Goal: Task Accomplishment & Management: Use online tool/utility

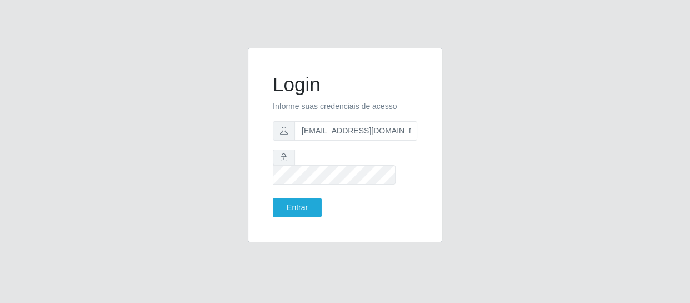
click at [273, 198] on button "Entrar" at bounding box center [297, 207] width 49 height 19
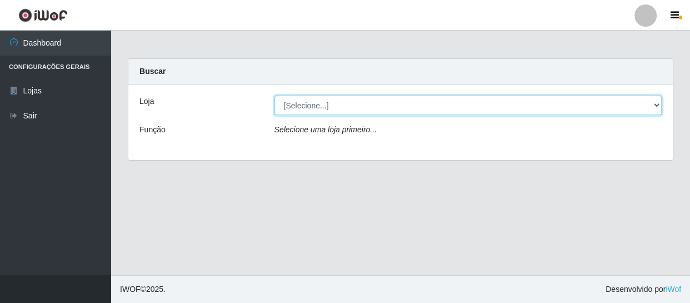
click at [341, 107] on select "[Selecione...] SuperFácil Atacado - São Gonçalo do Amarante" at bounding box center [469, 105] width 388 height 19
select select "408"
click at [275, 96] on select "[Selecione...] SuperFácil Atacado - São Gonçalo do Amarante" at bounding box center [469, 105] width 388 height 19
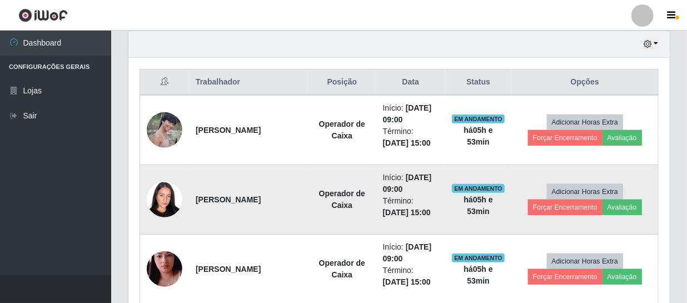
scroll to position [404, 0]
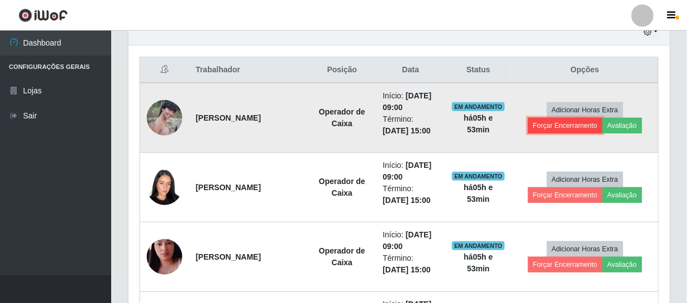
click at [553, 124] on button "Forçar Encerramento" at bounding box center [565, 126] width 74 height 16
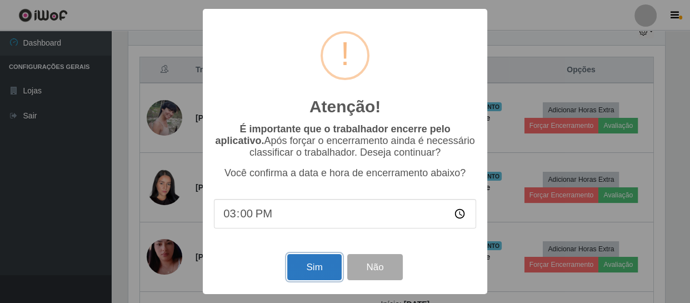
click at [316, 268] on button "Sim" at bounding box center [314, 267] width 54 height 26
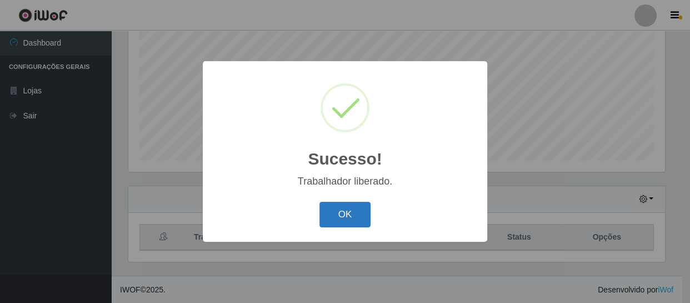
click at [348, 222] on button "OK" at bounding box center [346, 215] width 52 height 26
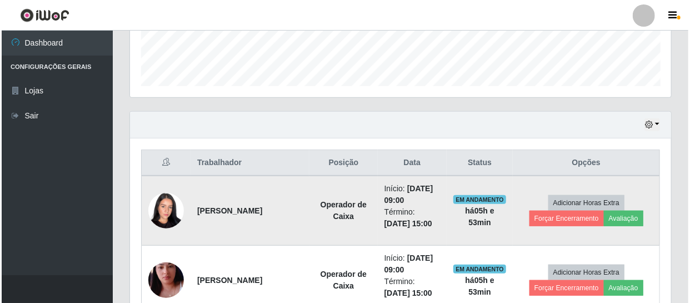
scroll to position [338, 0]
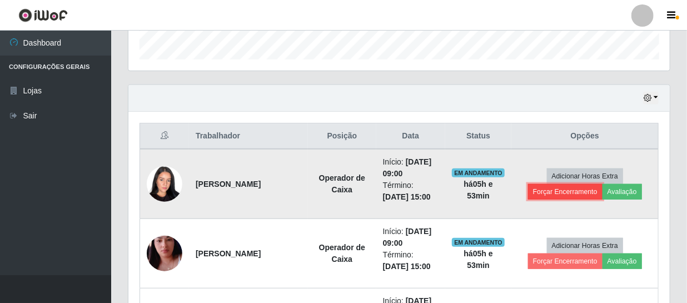
click at [545, 189] on button "Forçar Encerramento" at bounding box center [565, 192] width 74 height 16
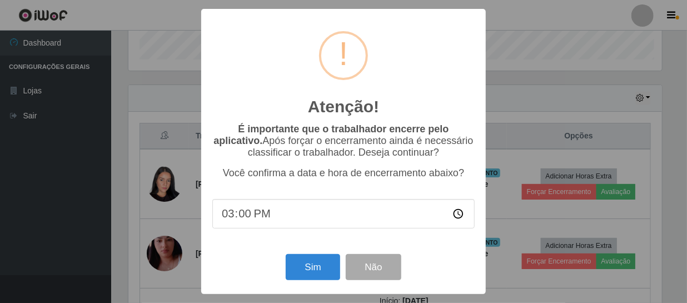
scroll to position [231, 536]
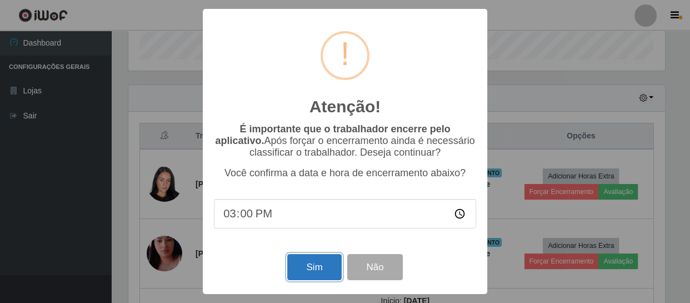
click at [325, 272] on button "Sim" at bounding box center [314, 267] width 54 height 26
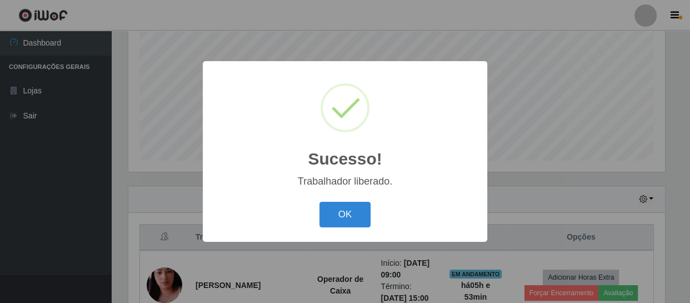
click at [371, 214] on div "OK Cancel" at bounding box center [345, 214] width 262 height 32
drag, startPoint x: 365, startPoint y: 214, endPoint x: 358, endPoint y: 215, distance: 6.1
click at [360, 216] on button "OK" at bounding box center [346, 215] width 52 height 26
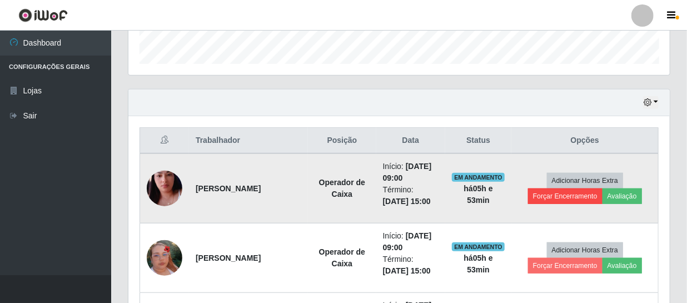
scroll to position [338, 0]
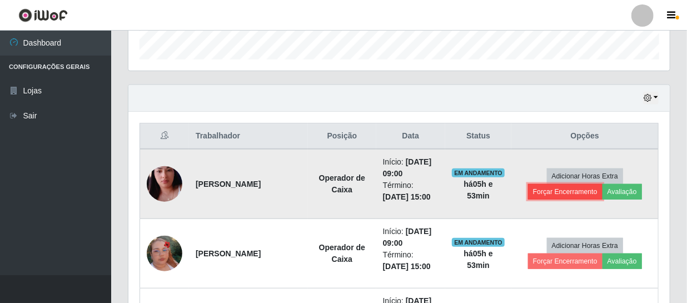
click at [557, 184] on button "Forçar Encerramento" at bounding box center [565, 192] width 74 height 16
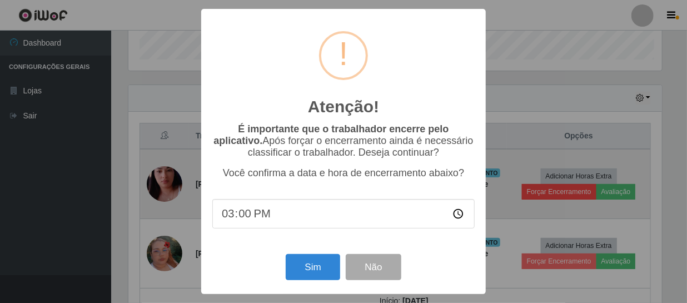
scroll to position [231, 536]
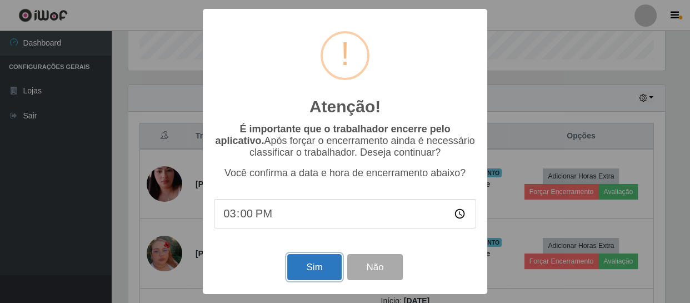
click at [327, 265] on button "Sim" at bounding box center [314, 267] width 54 height 26
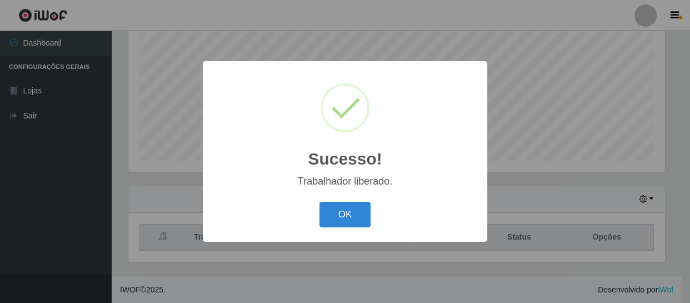
scroll to position [0, 0]
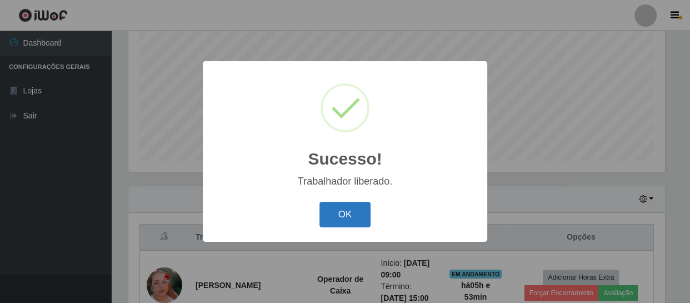
click at [343, 209] on button "OK" at bounding box center [346, 215] width 52 height 26
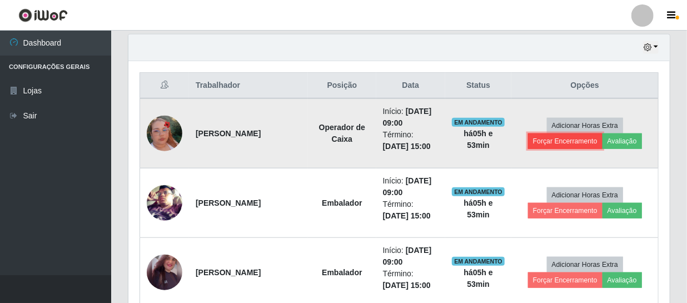
click at [560, 137] on button "Forçar Encerramento" at bounding box center [565, 141] width 74 height 16
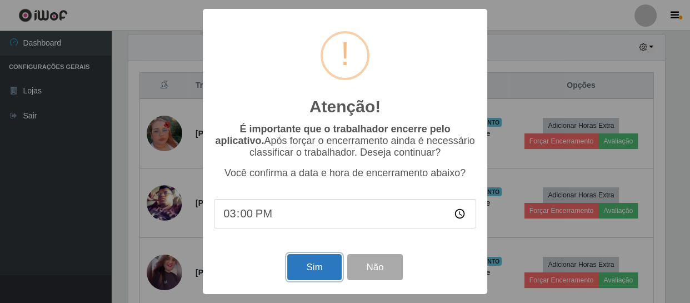
click at [326, 258] on button "Sim" at bounding box center [314, 267] width 54 height 26
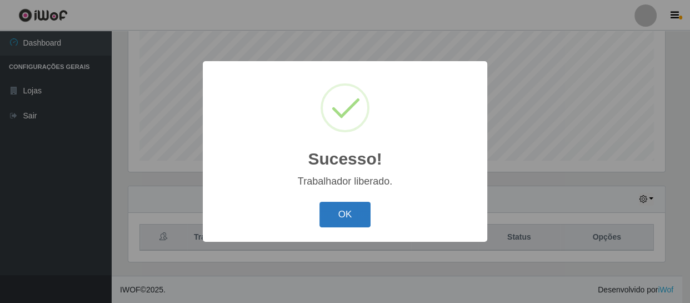
click at [346, 213] on button "OK" at bounding box center [346, 215] width 52 height 26
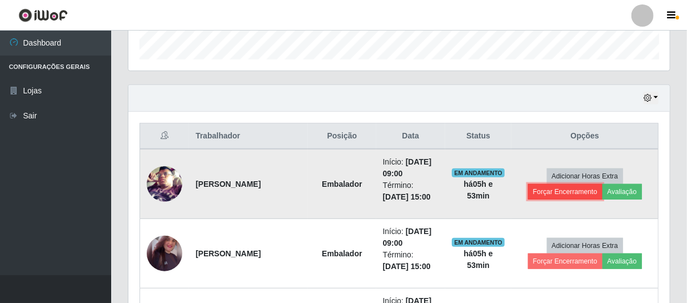
click at [576, 197] on button "Forçar Encerramento" at bounding box center [565, 192] width 74 height 16
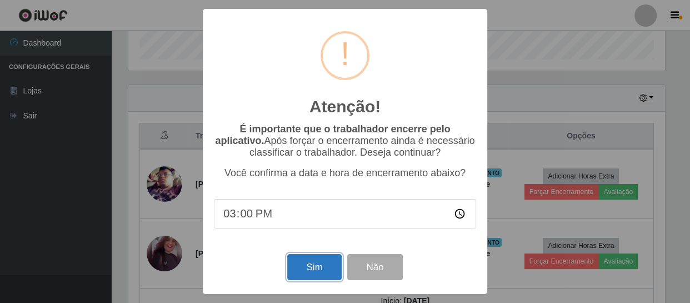
click at [317, 267] on button "Sim" at bounding box center [314, 267] width 54 height 26
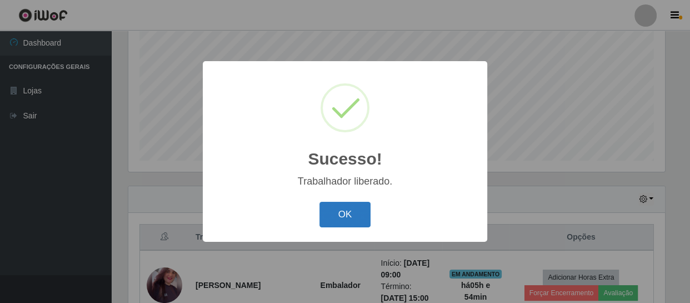
click at [349, 204] on button "OK" at bounding box center [346, 215] width 52 height 26
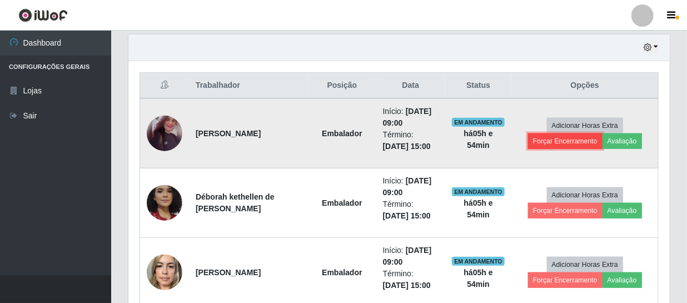
click at [578, 139] on button "Forçar Encerramento" at bounding box center [565, 141] width 74 height 16
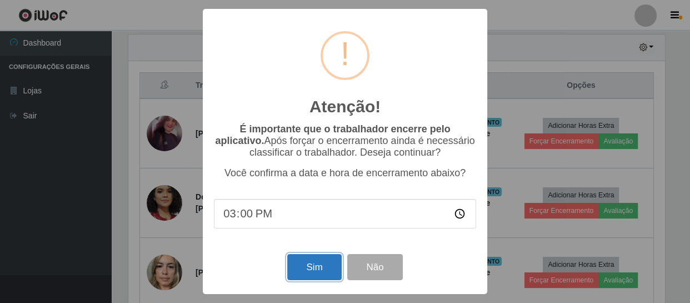
click at [317, 272] on button "Sim" at bounding box center [314, 267] width 54 height 26
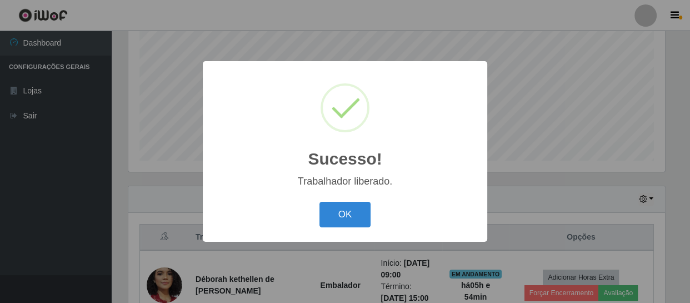
drag, startPoint x: 328, startPoint y: 219, endPoint x: 335, endPoint y: 216, distance: 7.5
click at [329, 219] on button "OK" at bounding box center [346, 215] width 52 height 26
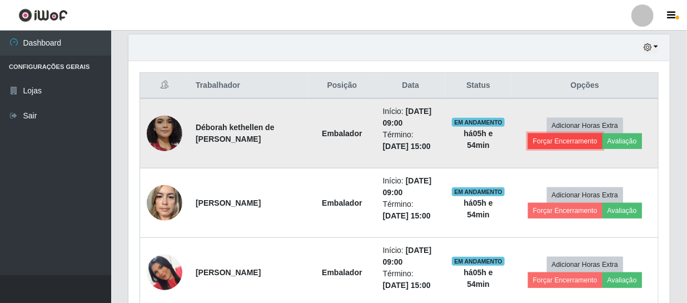
click at [582, 140] on button "Forçar Encerramento" at bounding box center [565, 141] width 74 height 16
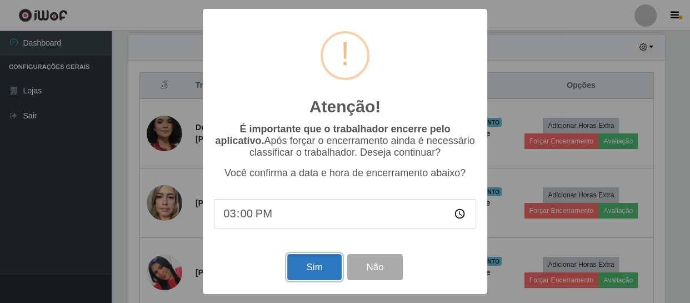
click at [322, 272] on button "Sim" at bounding box center [314, 267] width 54 height 26
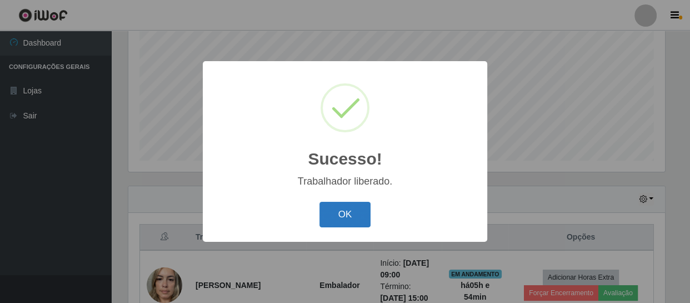
click at [359, 217] on button "OK" at bounding box center [346, 215] width 52 height 26
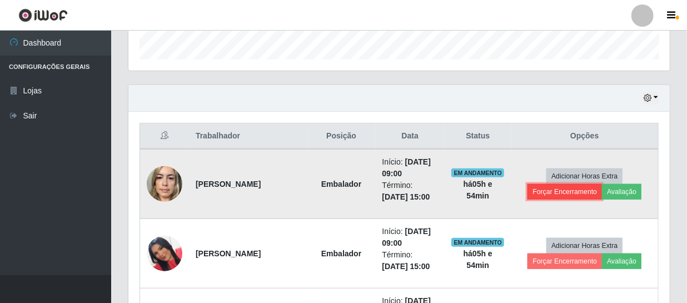
click at [554, 188] on button "Forçar Encerramento" at bounding box center [564, 192] width 74 height 16
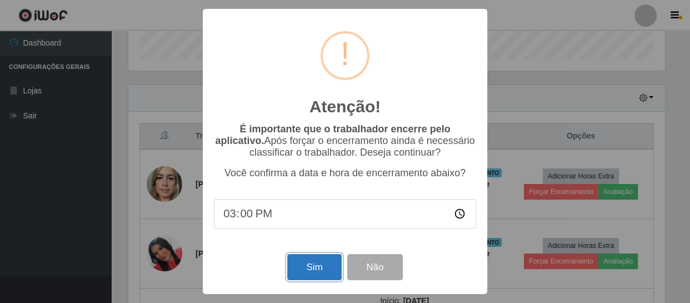
click at [313, 276] on button "Sim" at bounding box center [314, 267] width 54 height 26
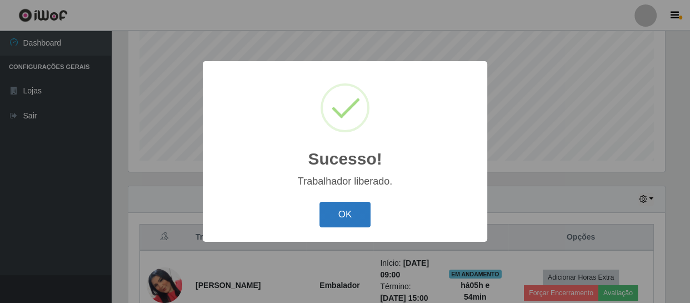
click at [345, 223] on button "OK" at bounding box center [346, 215] width 52 height 26
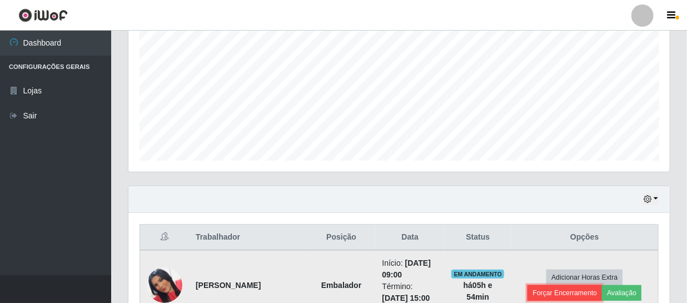
click at [553, 292] on button "Forçar Encerramento" at bounding box center [564, 293] width 74 height 16
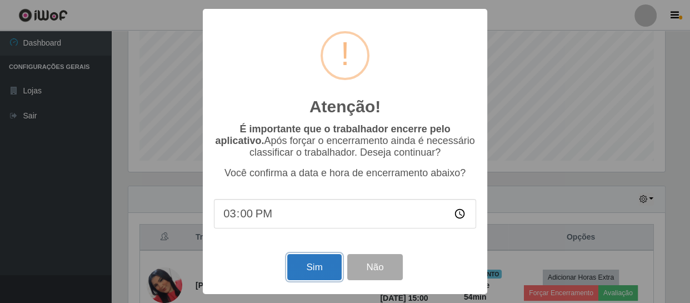
click at [335, 275] on button "Sim" at bounding box center [314, 267] width 54 height 26
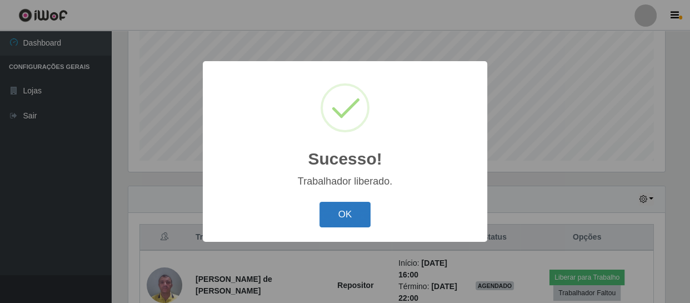
click at [356, 211] on button "OK" at bounding box center [346, 215] width 52 height 26
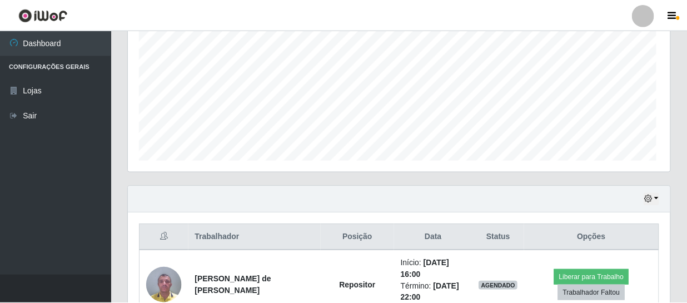
scroll to position [231, 541]
